Goal: Register for event/course

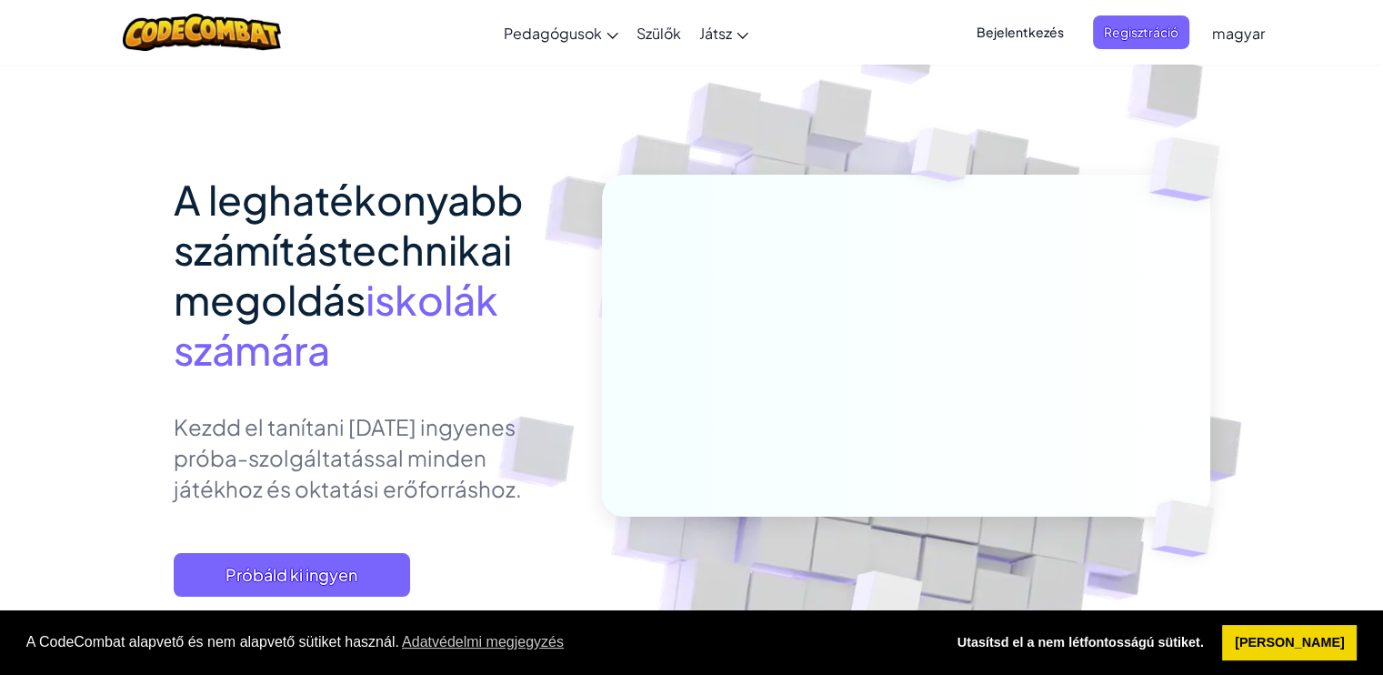
scroll to position [182, 0]
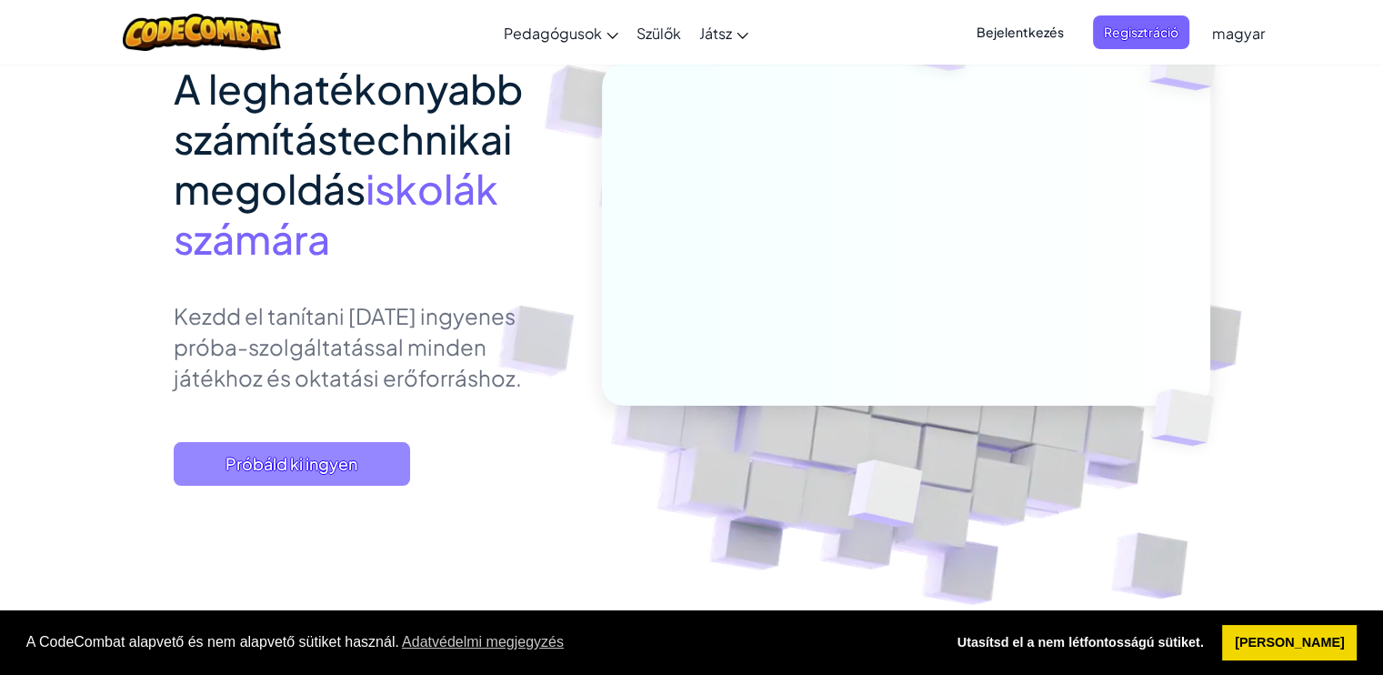
click at [339, 468] on font "Próbáld ki ingyen" at bounding box center [291, 463] width 132 height 21
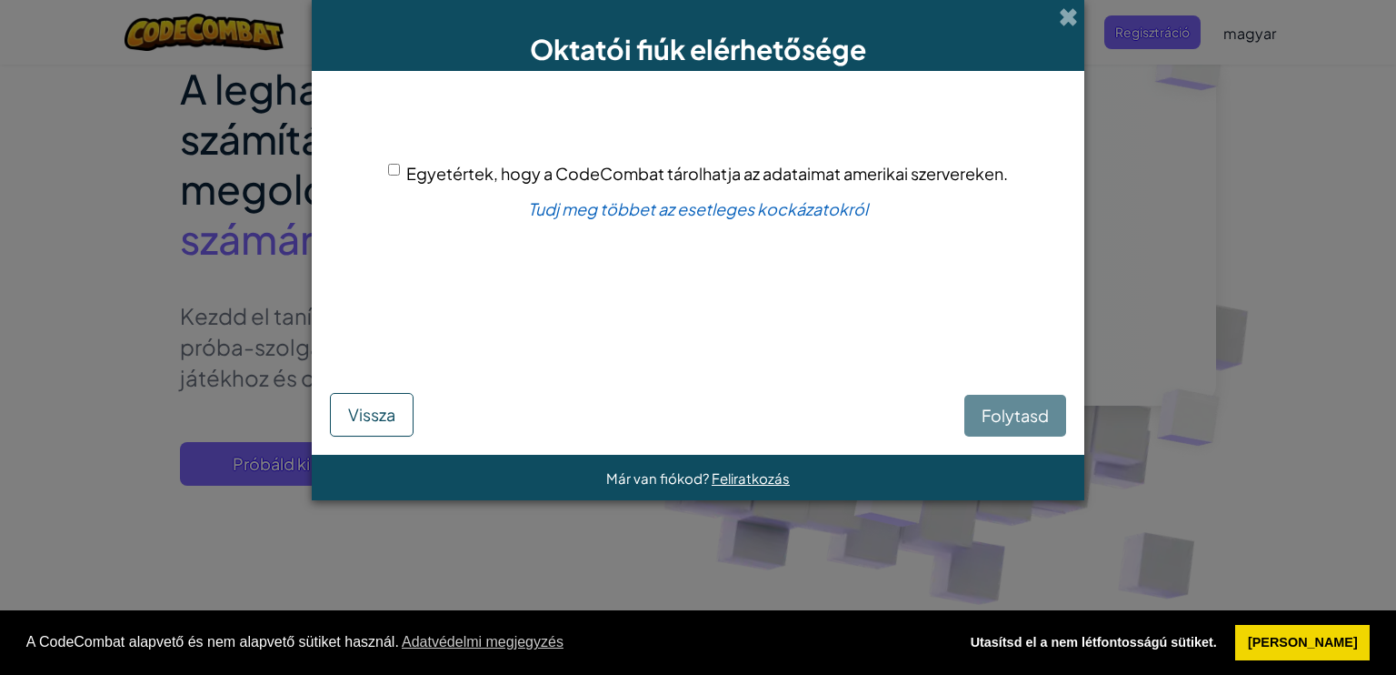
click at [397, 167] on input "Egyetértek, hogy a CodeCombat tárolhatja az adataimat amerikai szervereken." at bounding box center [394, 170] width 12 height 12
checkbox input "true"
click at [1042, 409] on font "Folytasd" at bounding box center [1015, 415] width 67 height 21
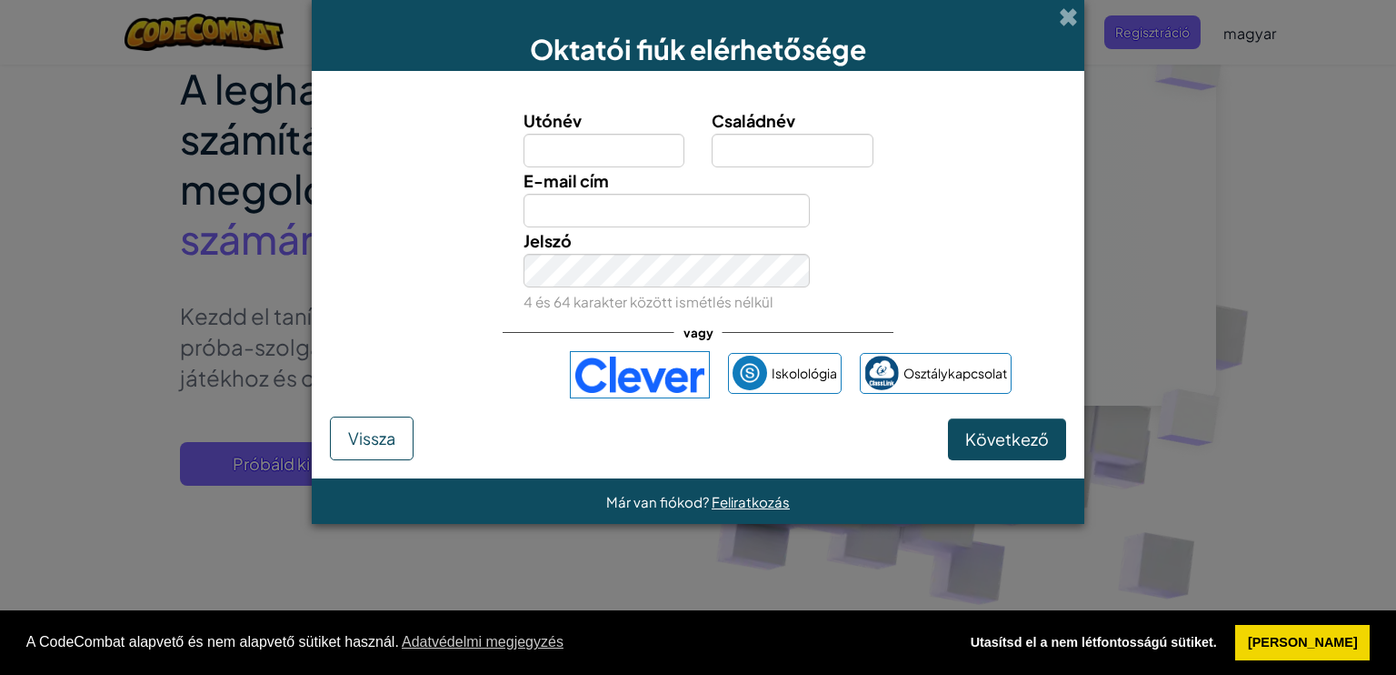
drag, startPoint x: 1171, startPoint y: 315, endPoint x: 1160, endPoint y: 328, distance: 16.8
click at [1171, 315] on div "Oktatói fiúk elérhetősége Utónév Családnév E-mail cím Jelszó 4 és 64 karakter k…" at bounding box center [698, 337] width 1396 height 675
click at [341, 438] on button "Vissza" at bounding box center [372, 438] width 84 height 44
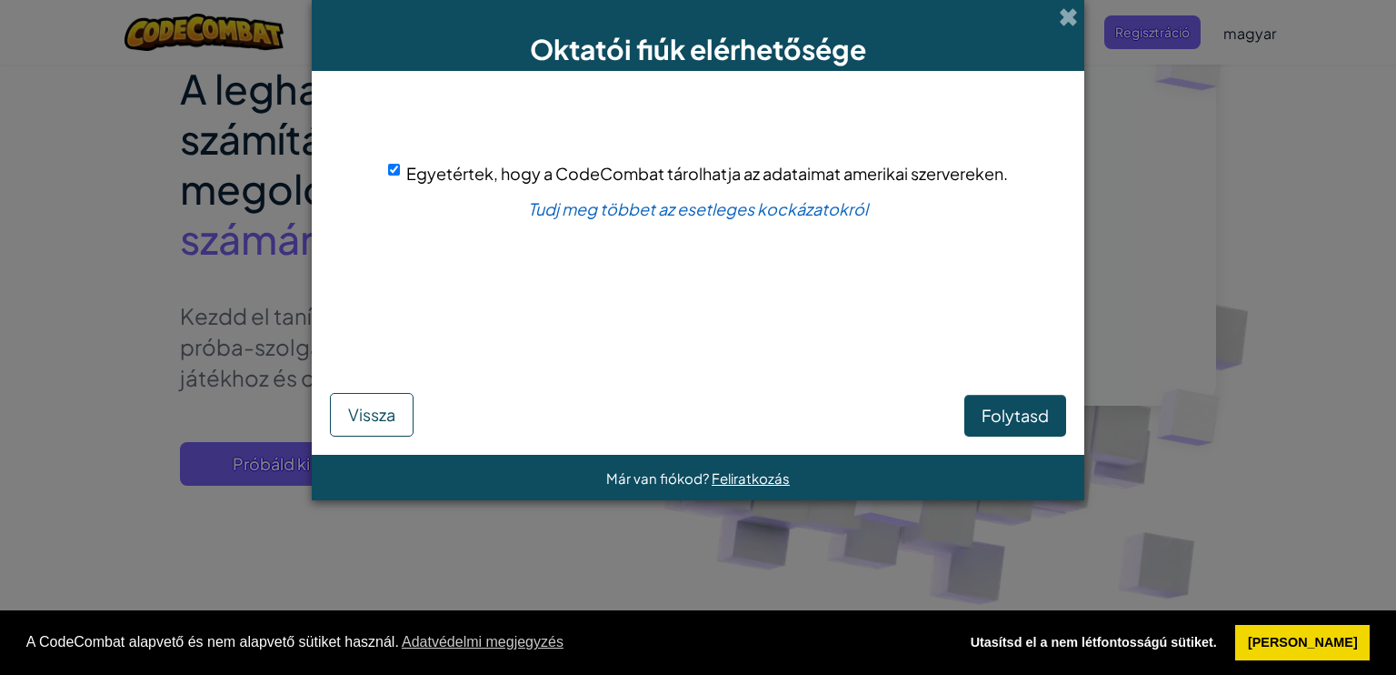
click at [1382, 286] on div "Oktatói fiúk elérhetősége Egyetértek, hogy a CodeCombat tárolhatja az adataimat…" at bounding box center [698, 337] width 1396 height 675
click at [1076, 12] on span at bounding box center [1068, 16] width 19 height 19
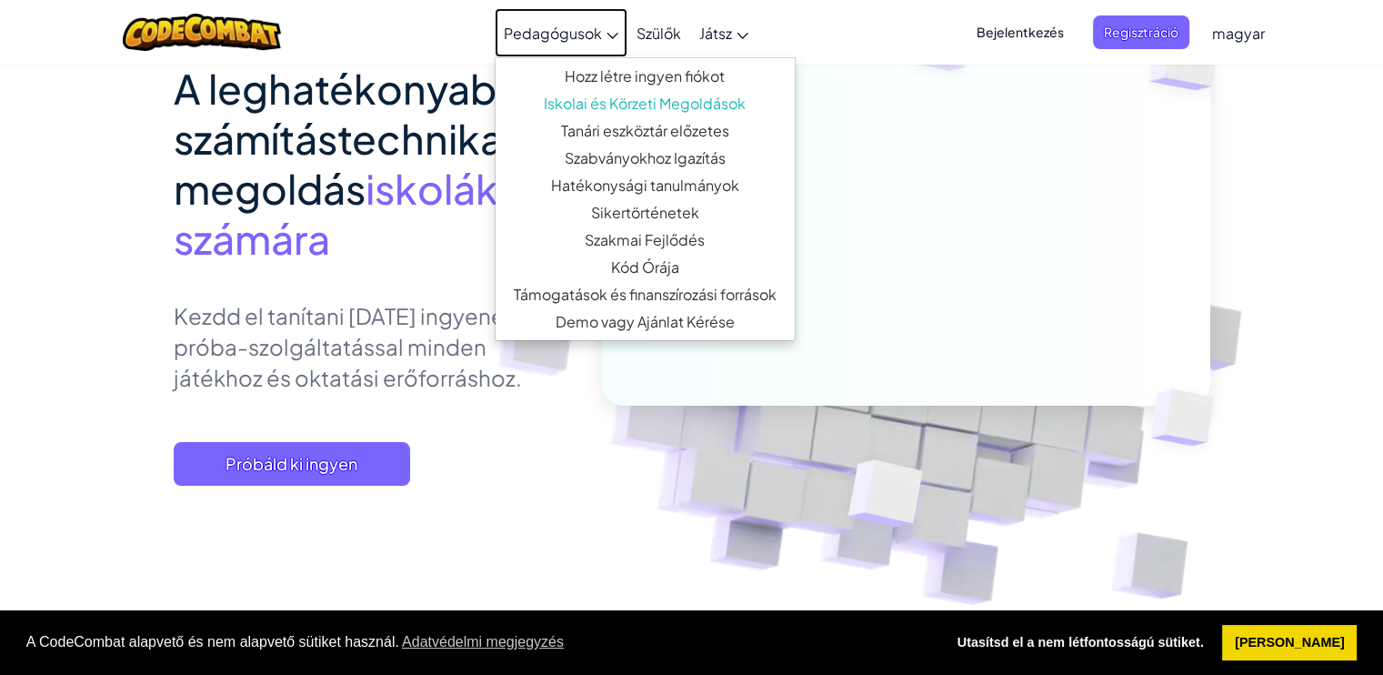
click at [611, 33] on icon at bounding box center [612, 36] width 12 height 6
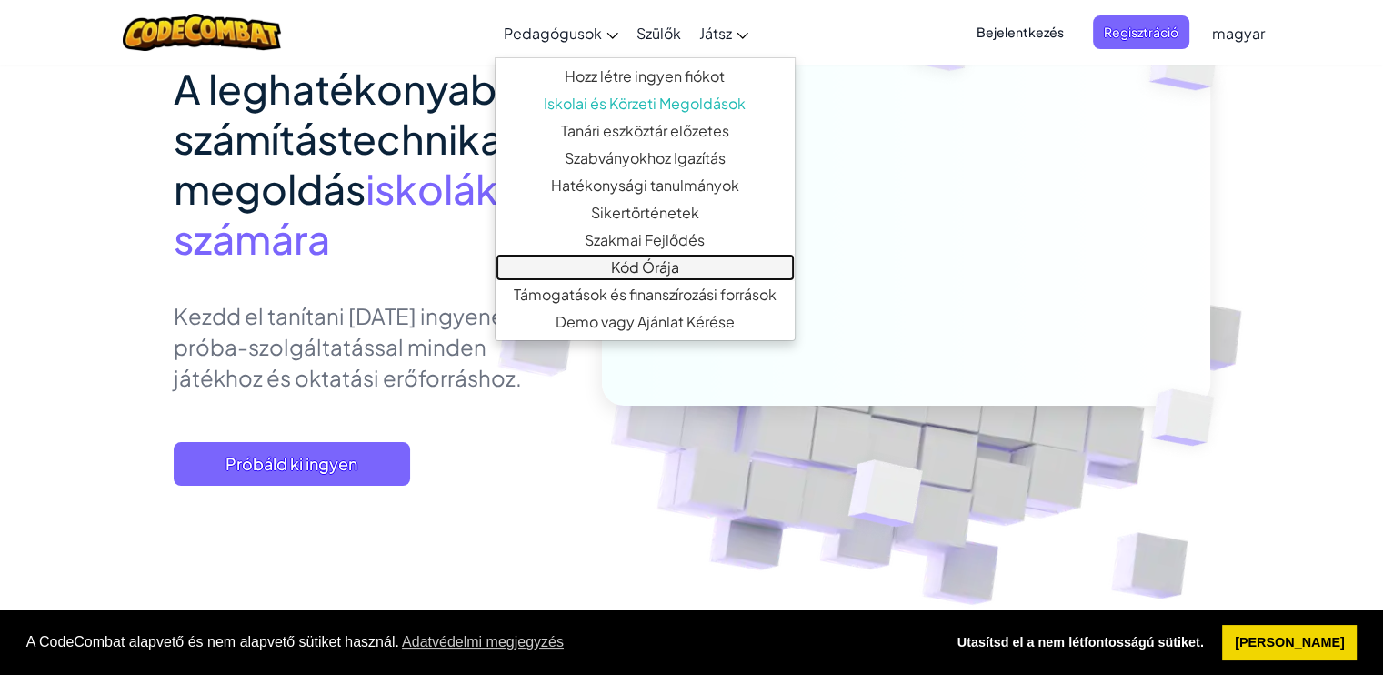
click at [625, 273] on font "Kód Órája" at bounding box center [645, 266] width 68 height 19
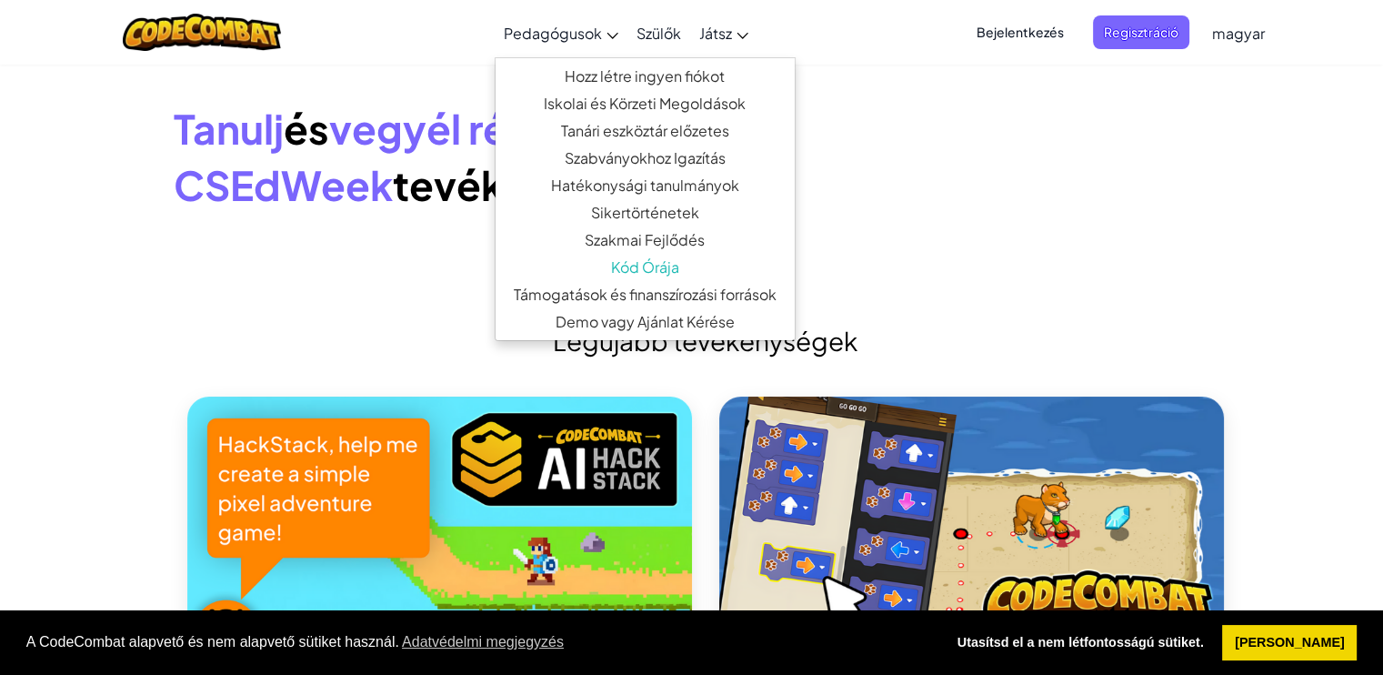
click at [1019, 202] on h1 "Tanulj és vegyél részt ezekben a CSEdWeek tevékenységekben!" at bounding box center [692, 156] width 1036 height 113
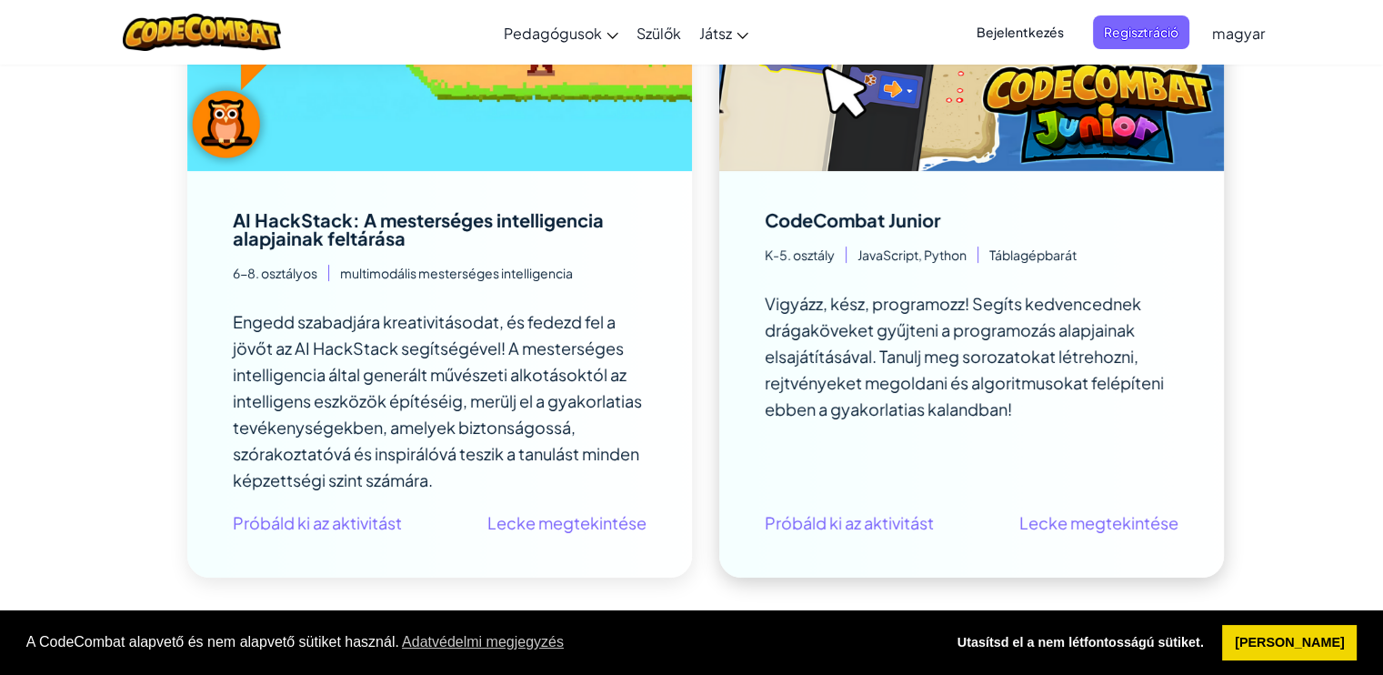
scroll to position [545, 0]
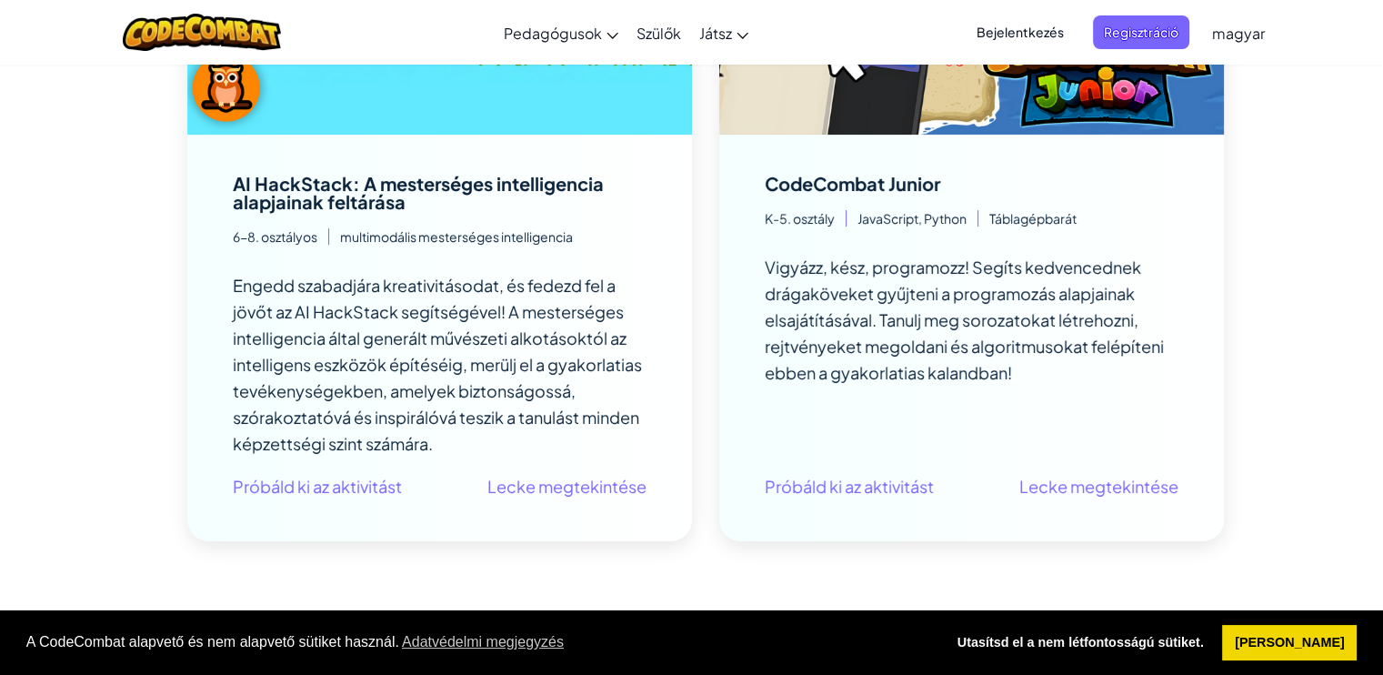
click at [1225, 25] on font "magyar" at bounding box center [1238, 33] width 53 height 19
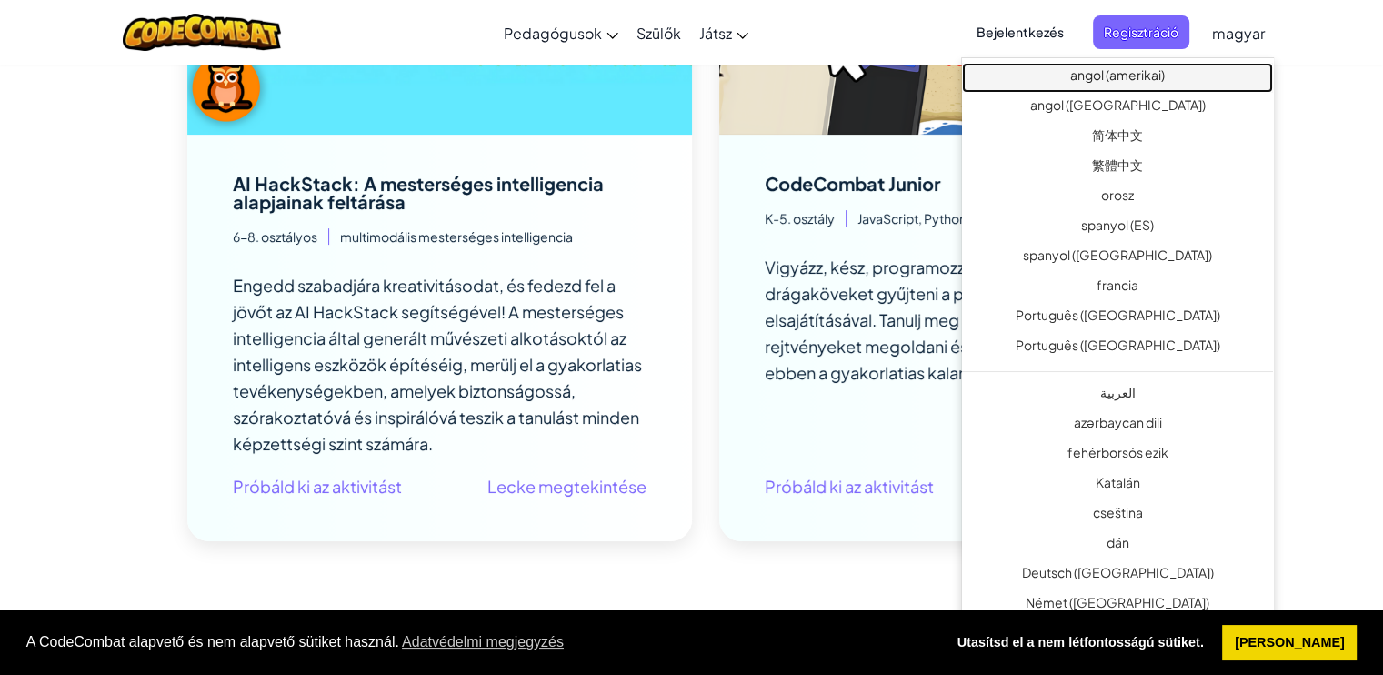
click at [1155, 73] on font "angol (amerikai)" at bounding box center [1117, 74] width 95 height 16
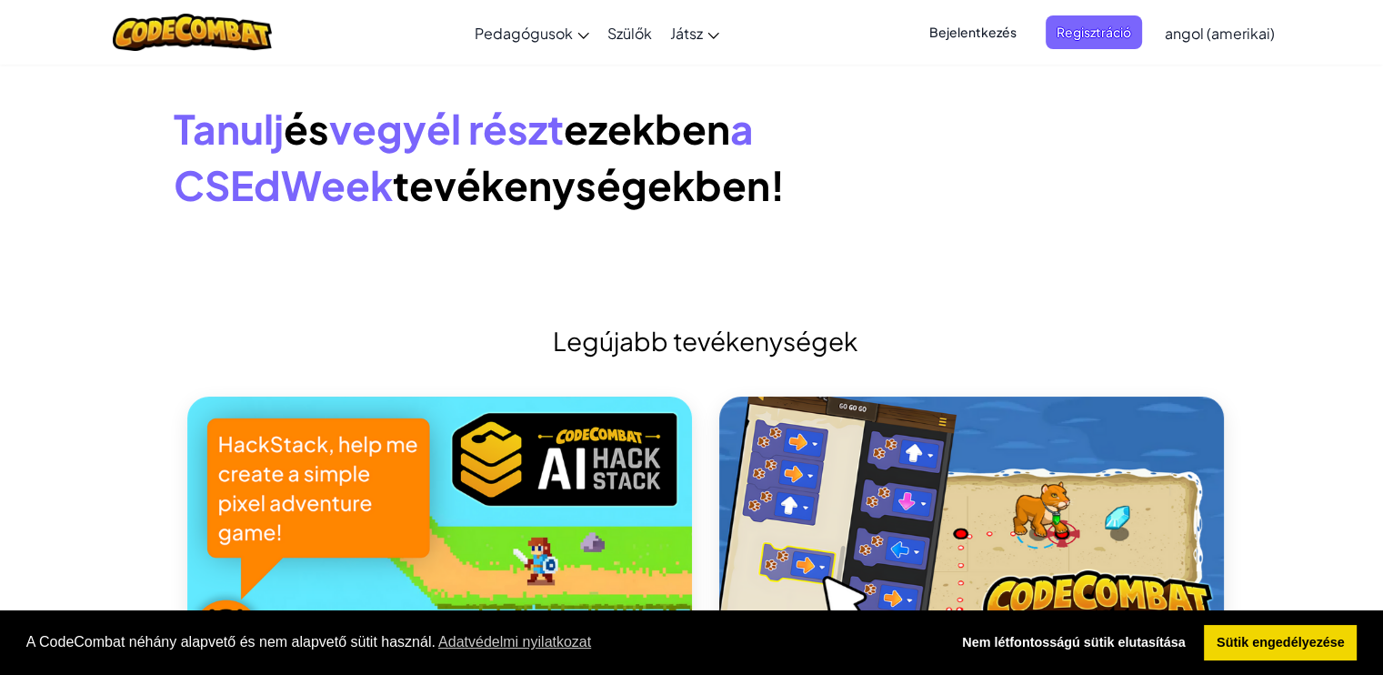
click at [1251, 24] on font "angol (amerikai)" at bounding box center [1220, 33] width 110 height 19
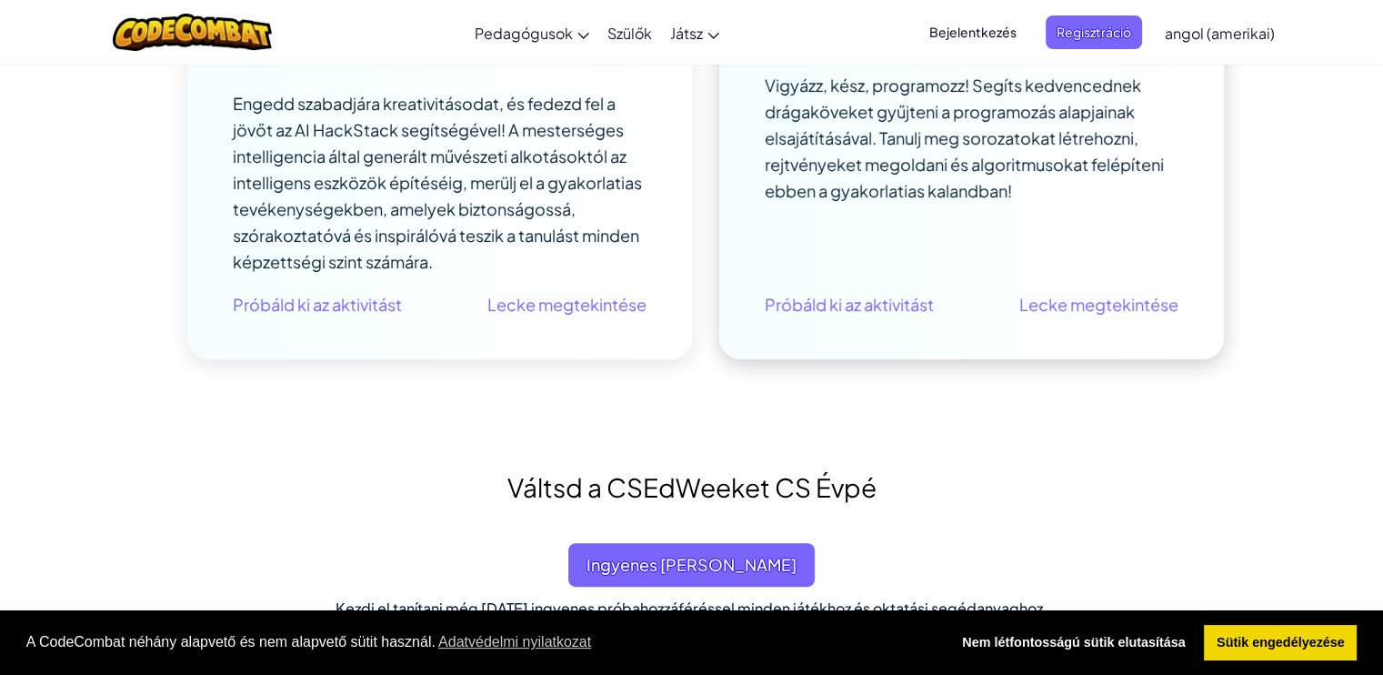
scroll to position [1000, 0]
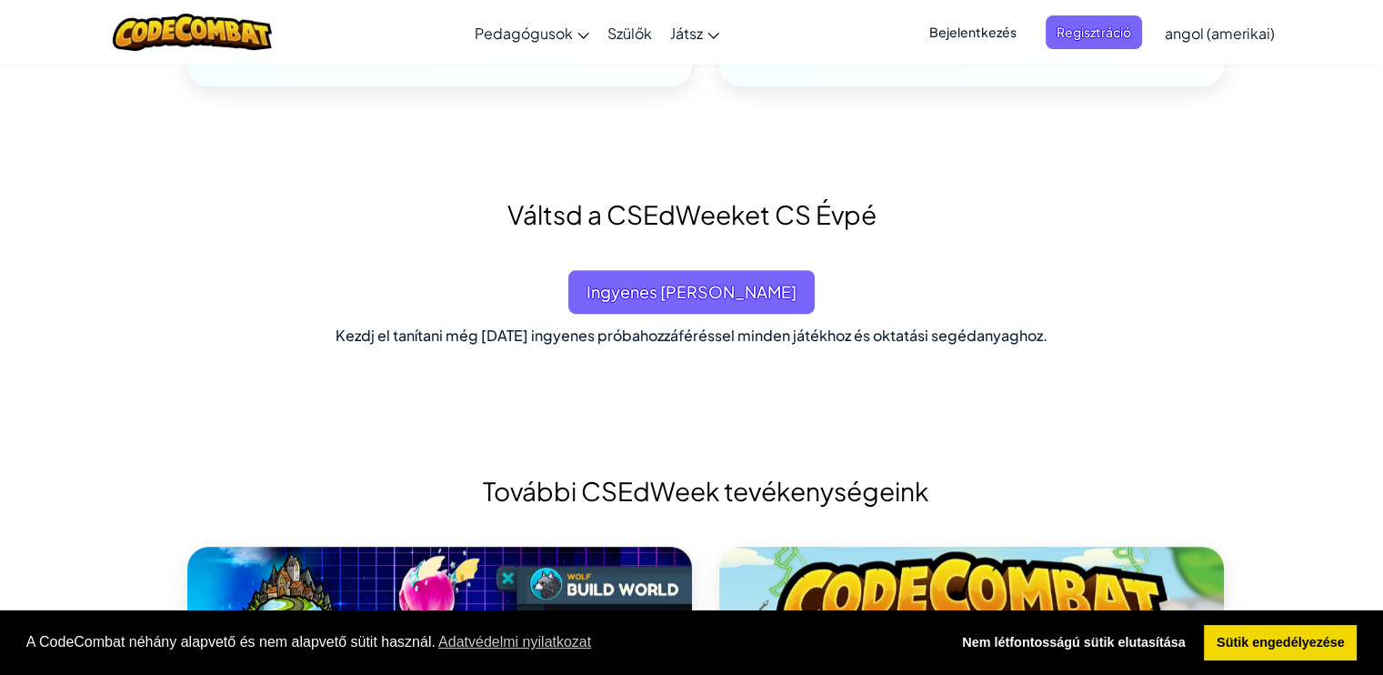
click at [1222, 22] on link "angol (amerikai)" at bounding box center [1219, 32] width 128 height 49
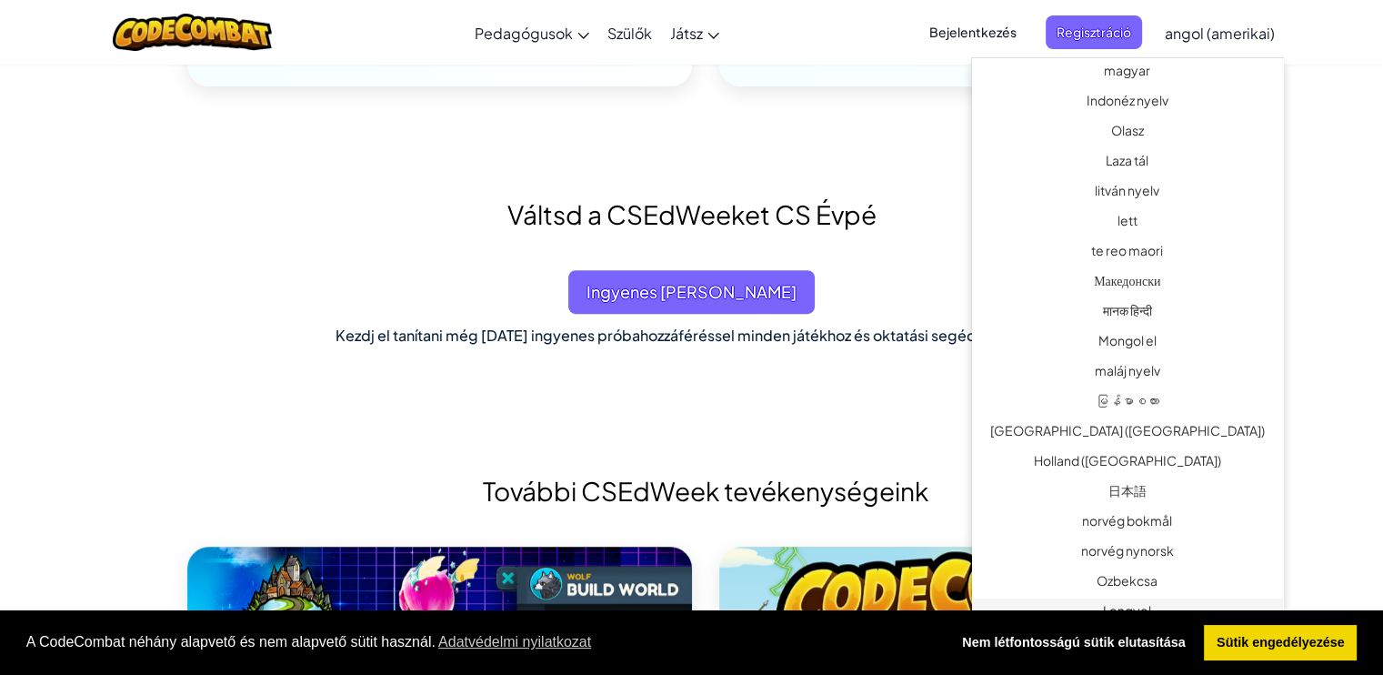
scroll to position [528, 0]
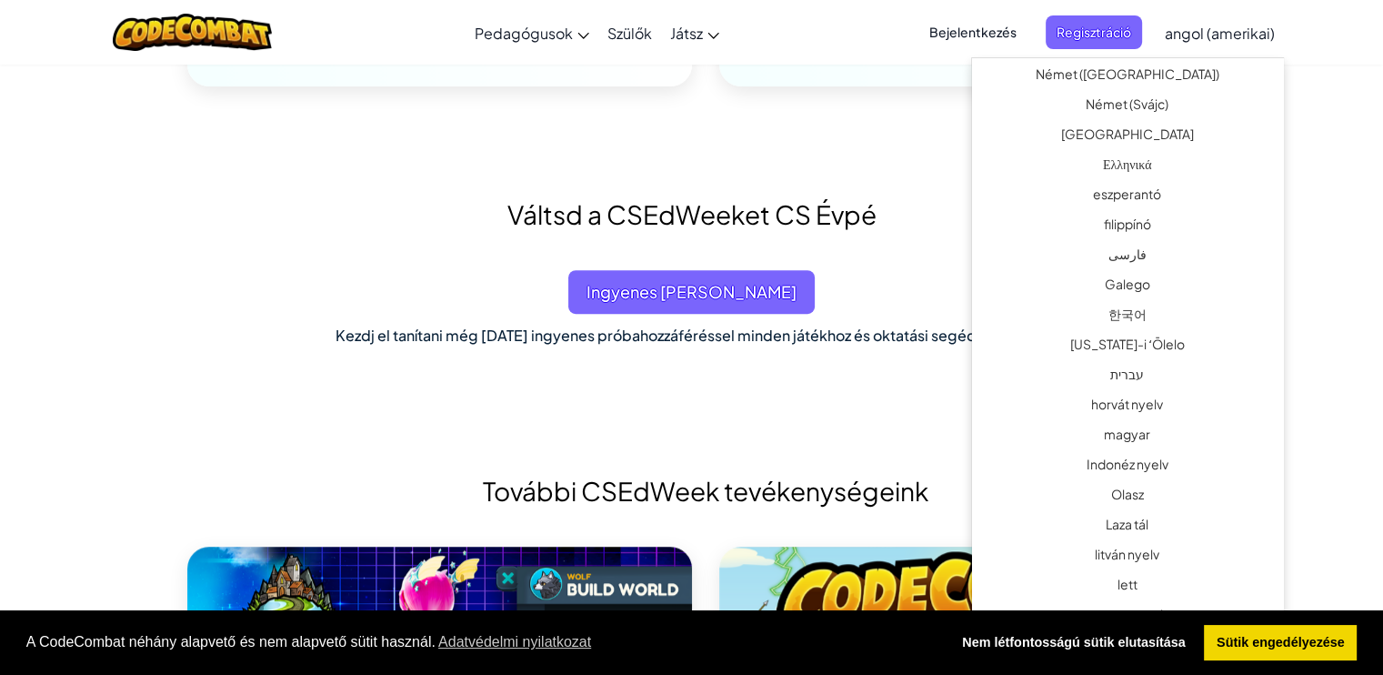
click at [968, 246] on div "Váltsd a CSEdWeeket CS Évpé" at bounding box center [692, 214] width 1064 height 111
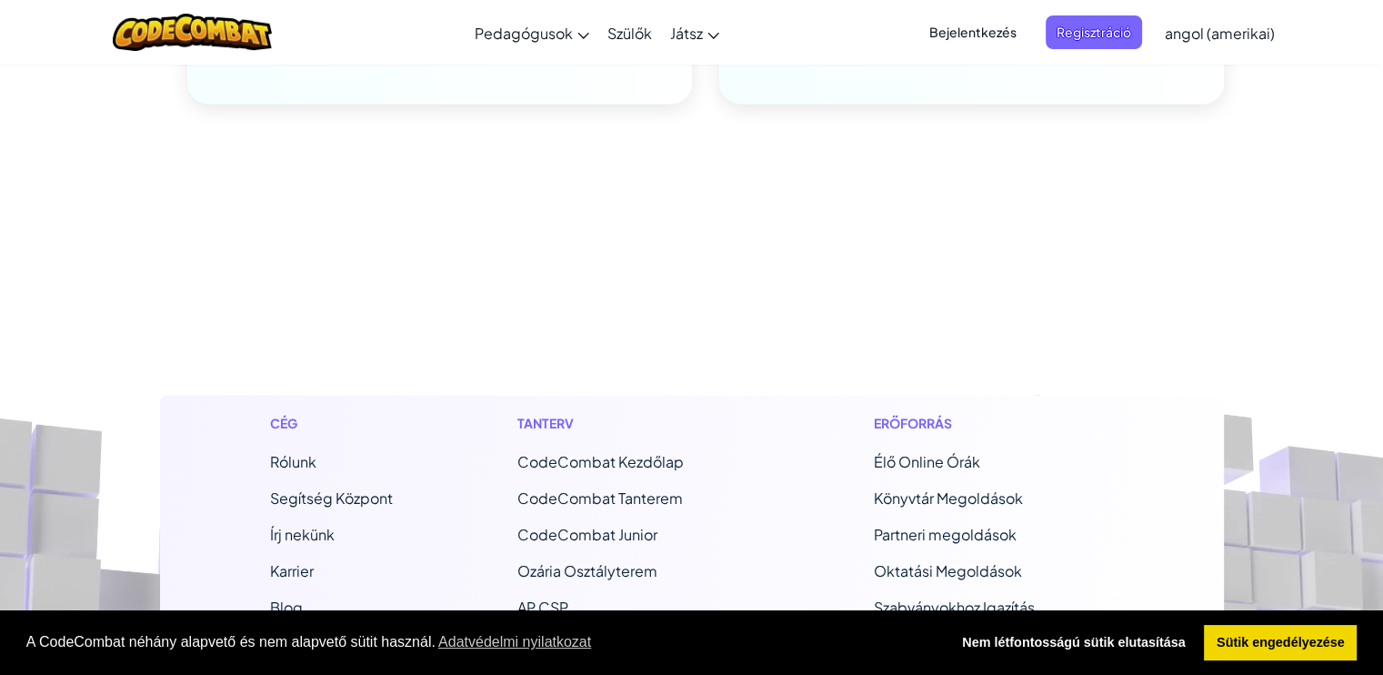
scroll to position [4454, 0]
